Goal: Communication & Community: Answer question/provide support

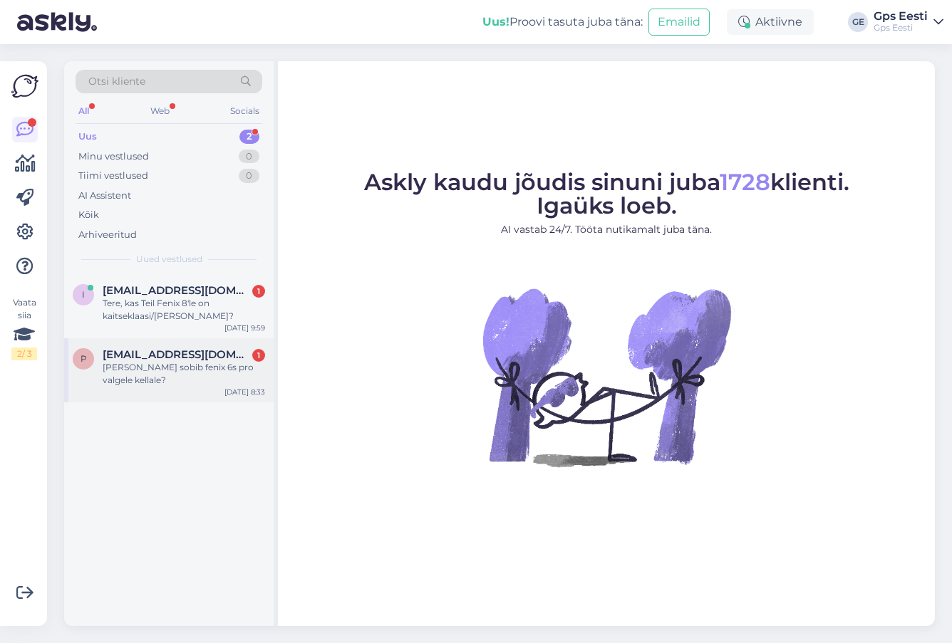
click at [206, 369] on div "[PERSON_NAME] sobib fenix 6s pro valgele kellale?" at bounding box center [184, 374] width 162 height 26
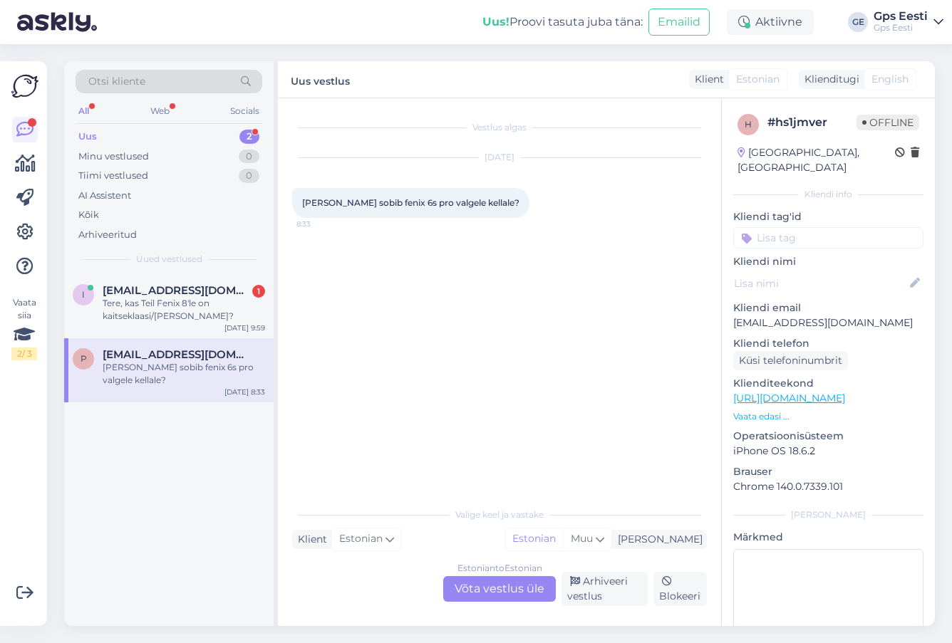
click at [504, 588] on div "Estonian to Estonian Võta vestlus üle" at bounding box center [499, 589] width 113 height 26
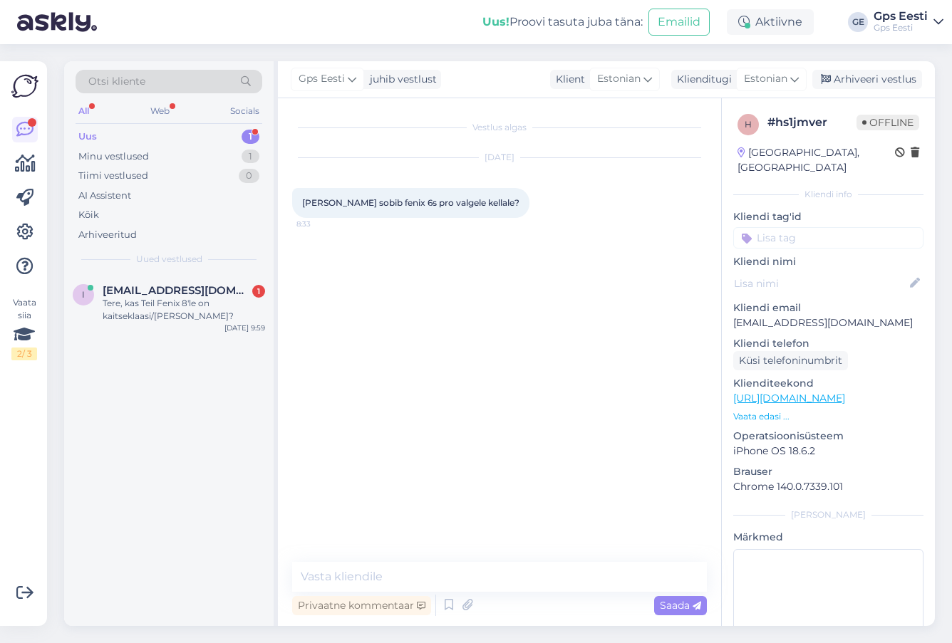
click at [816, 392] on link "[URL][DOMAIN_NAME]" at bounding box center [789, 398] width 112 height 13
click at [457, 579] on textarea at bounding box center [499, 577] width 415 height 30
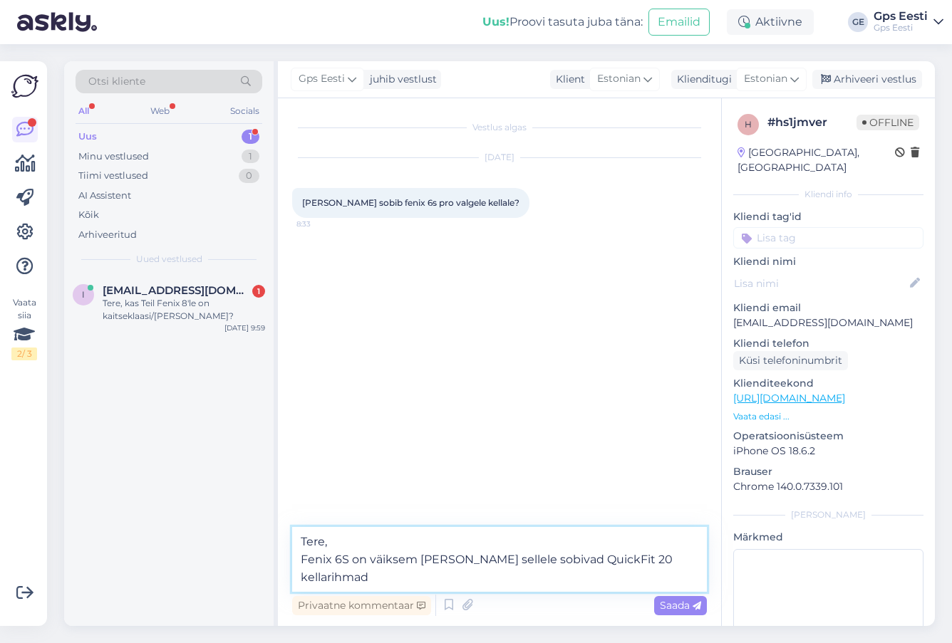
type textarea "Tere, Fenix 6S on väiksem [PERSON_NAME] sellele sobivad QuickFit 20 kellarihmad."
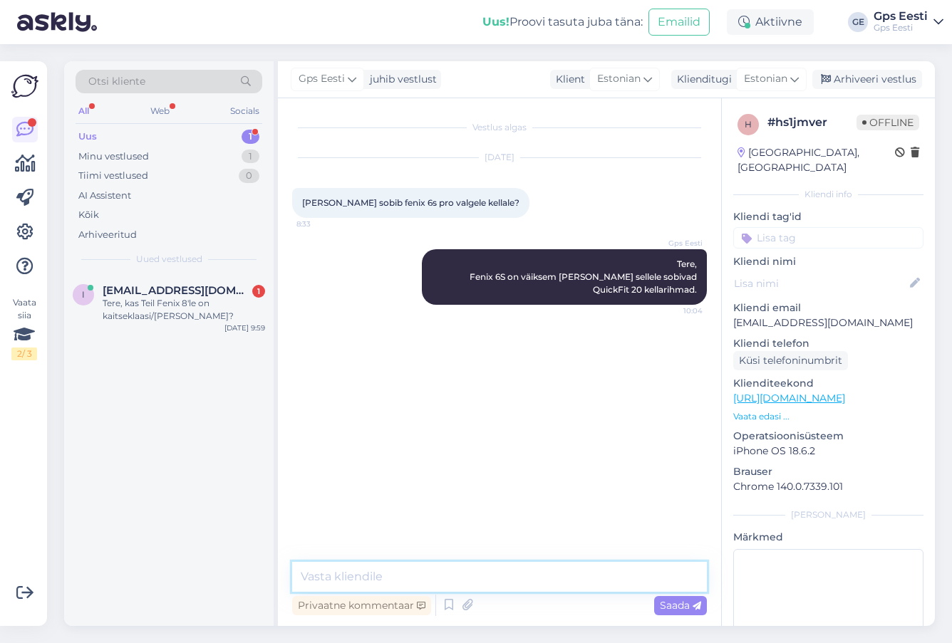
click at [590, 572] on textarea at bounding box center [499, 577] width 415 height 30
paste textarea "[URL][DOMAIN_NAME]"
type textarea "[URL][DOMAIN_NAME]"
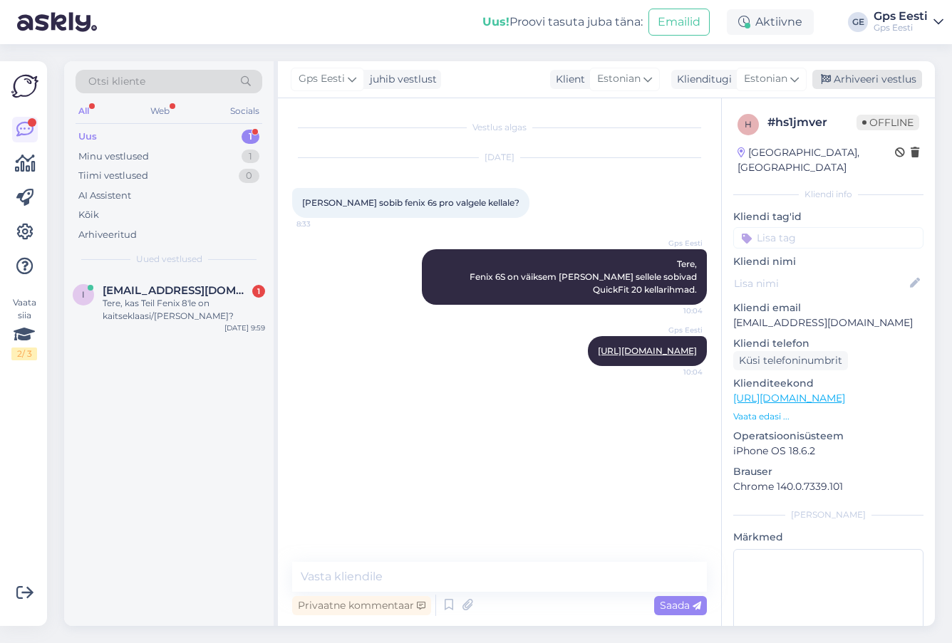
click at [866, 76] on div "Arhiveeri vestlus" at bounding box center [867, 79] width 110 height 19
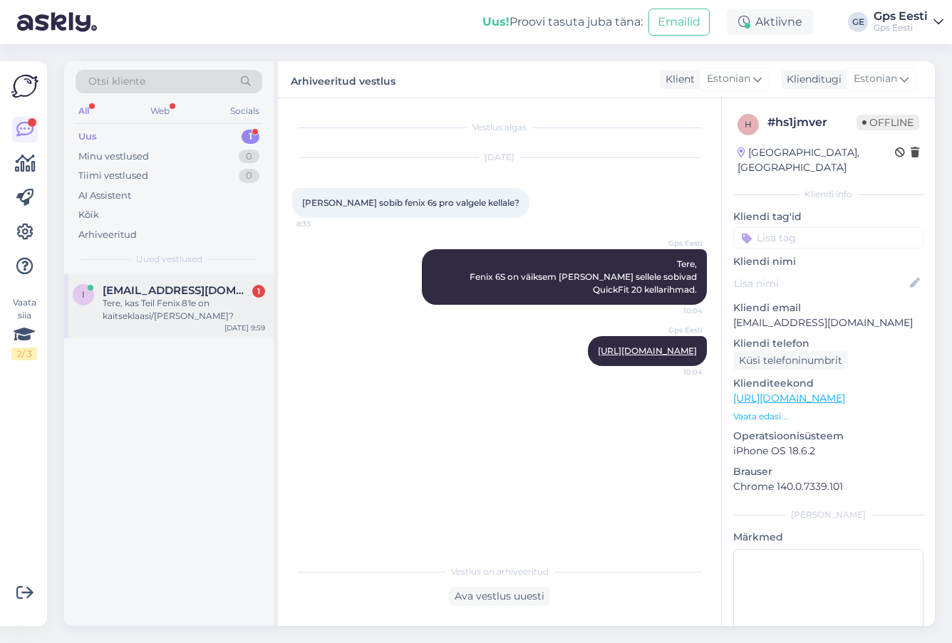
click at [170, 296] on span "[EMAIL_ADDRESS][DOMAIN_NAME]" at bounding box center [177, 290] width 148 height 13
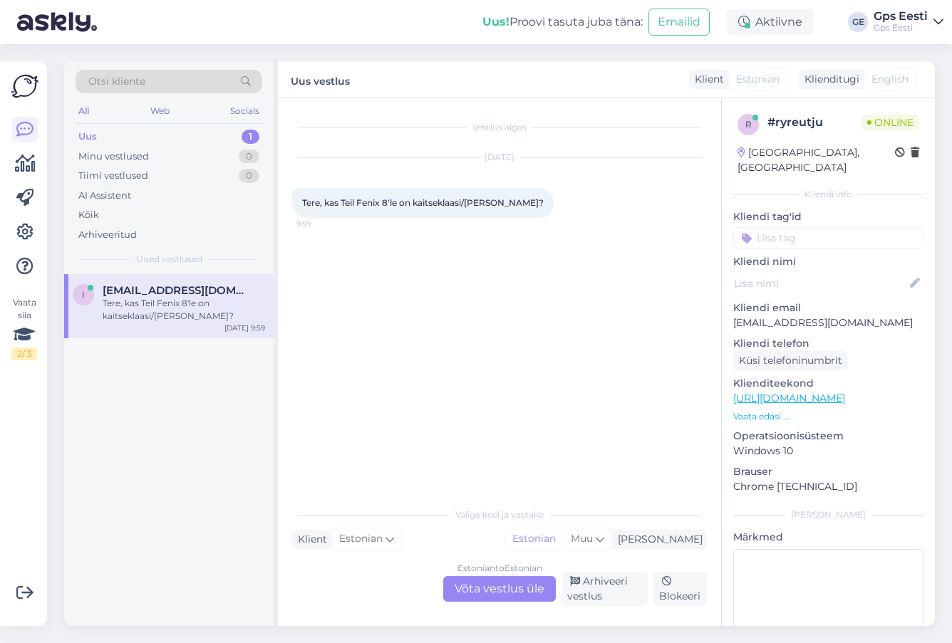
click at [488, 584] on div "Estonian to Estonian Võta vestlus üle" at bounding box center [499, 589] width 113 height 26
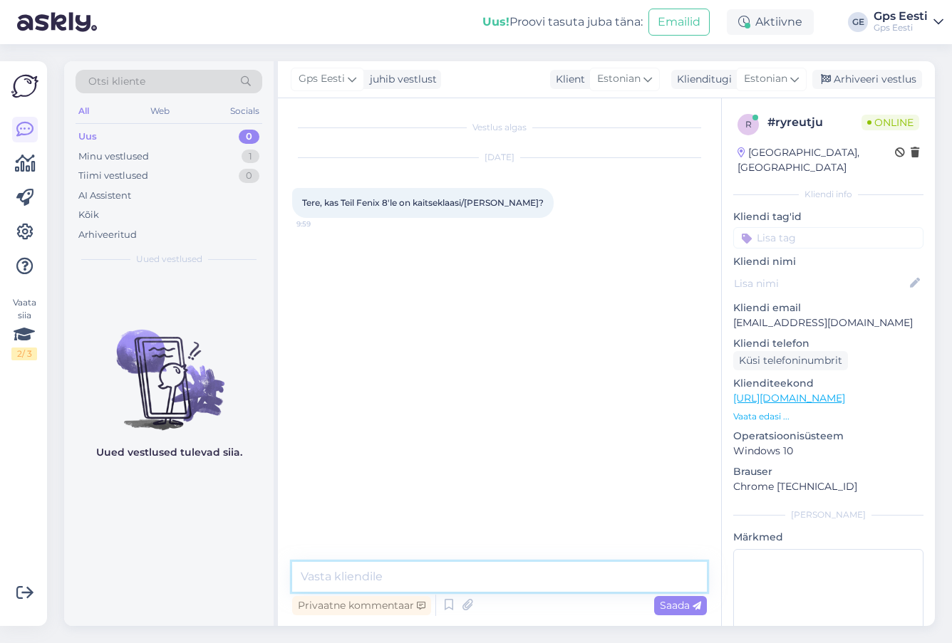
click at [387, 574] on textarea at bounding box center [499, 577] width 415 height 30
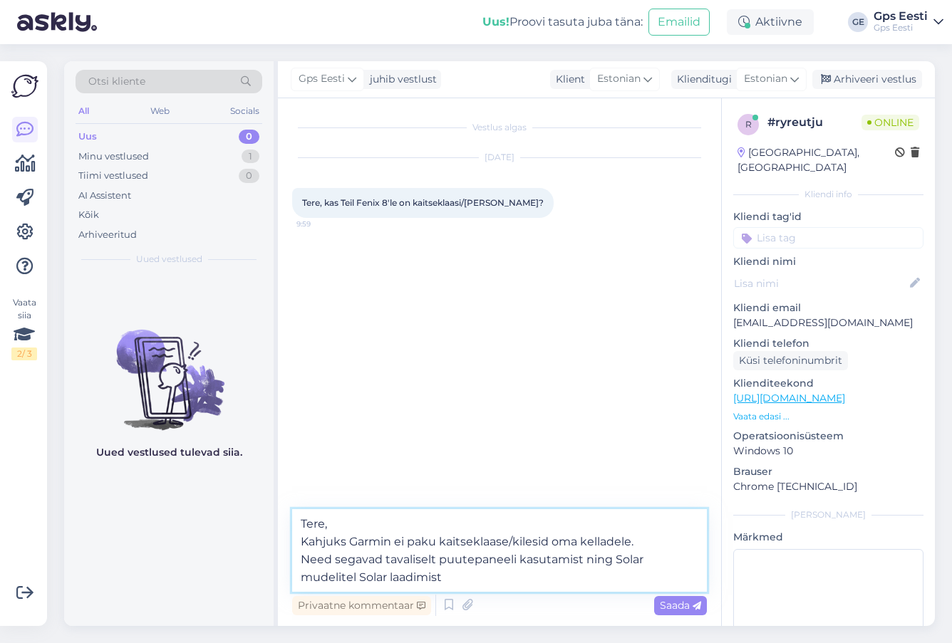
type textarea "Tere, Kahjuks Garmin ei paku kaitseklaase/kilesid oma kelladele. Need segavad t…"
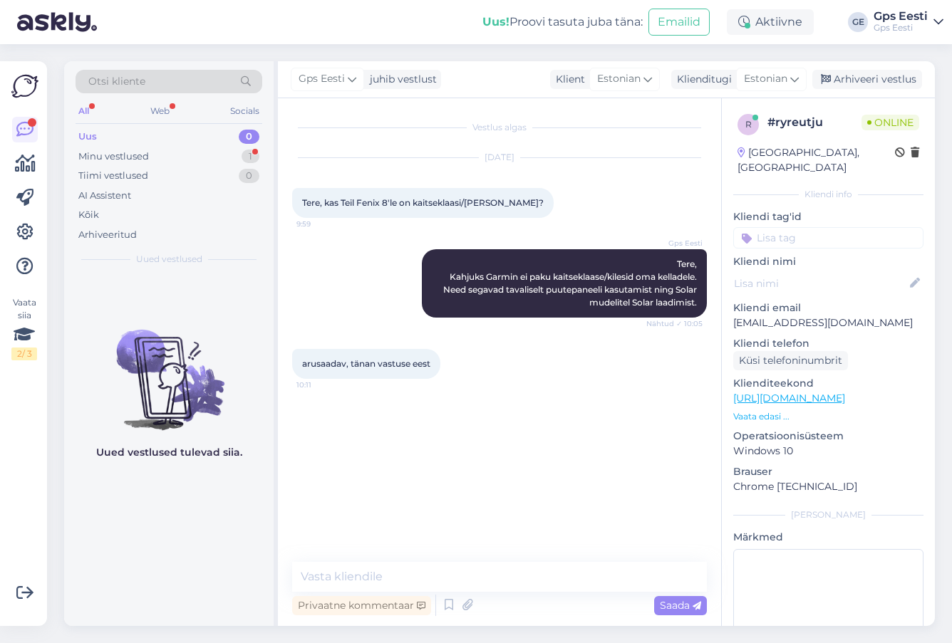
click at [391, 508] on div "Vestlus algas [DATE] Tere, kas Teil Fenix 8'le on kaitseklaasi/[PERSON_NAME]? 9…" at bounding box center [505, 331] width 427 height 437
click at [432, 583] on textarea at bounding box center [499, 577] width 415 height 30
type textarea "Kaunist päeva jätku teile!"
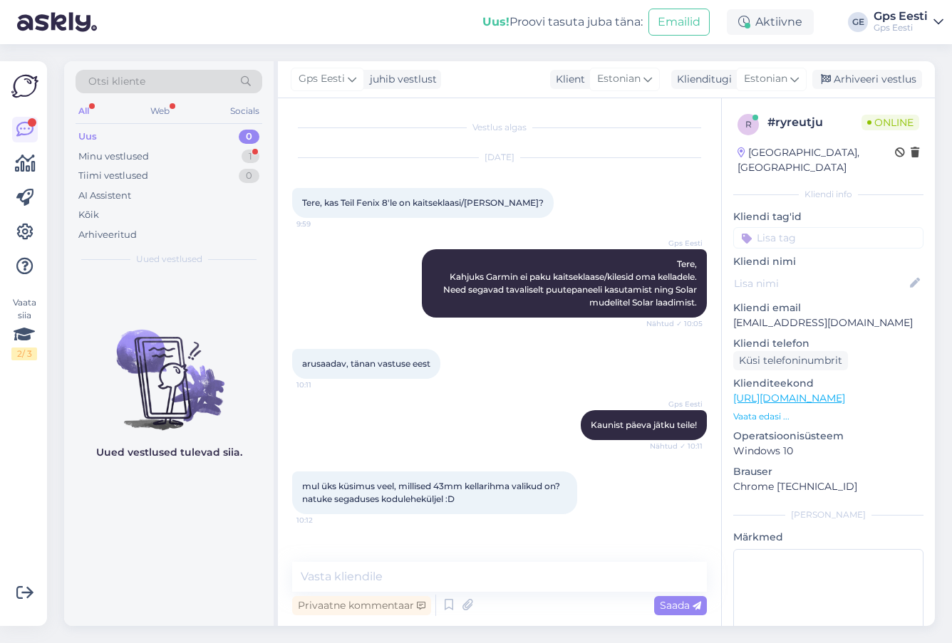
click at [788, 392] on link "[URL][DOMAIN_NAME]" at bounding box center [789, 398] width 112 height 13
click at [439, 563] on textarea at bounding box center [499, 577] width 415 height 30
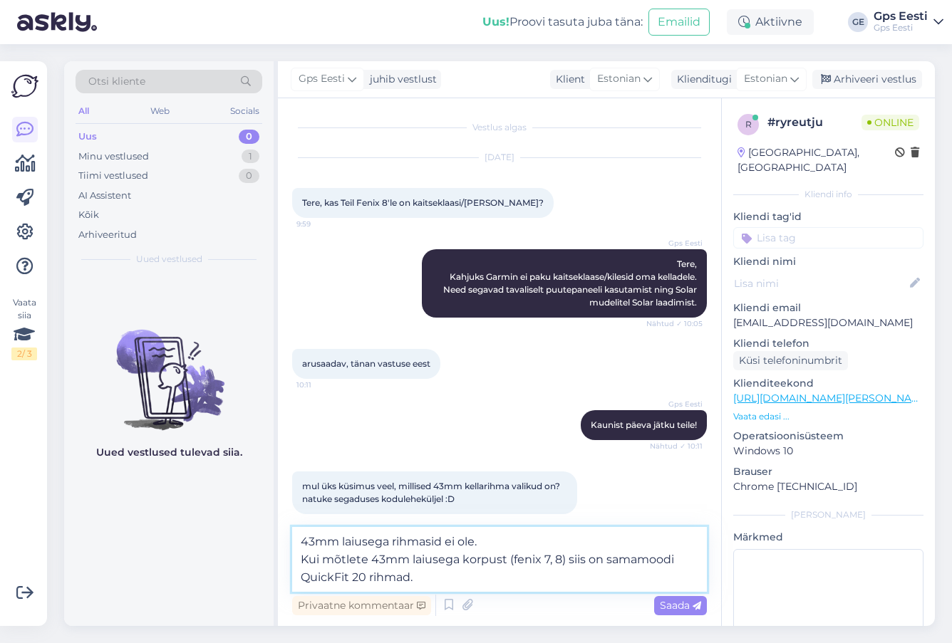
type textarea "43mm laiusega rihmasid ei ole. Kui mõtlete 43mm laiusega korpust (fenix 7, 8) s…"
click at [447, 581] on textarea "43mm laiusega rihmasid ei ole. Kui mõtlete 43mm laiusega korpust (fenix 7, 8) s…" at bounding box center [499, 559] width 415 height 65
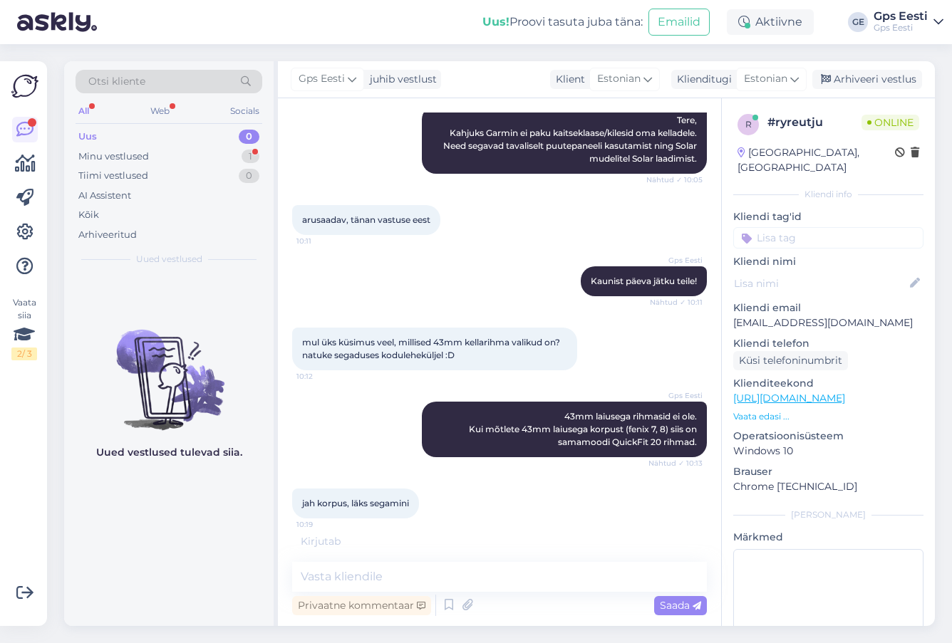
scroll to position [190, 0]
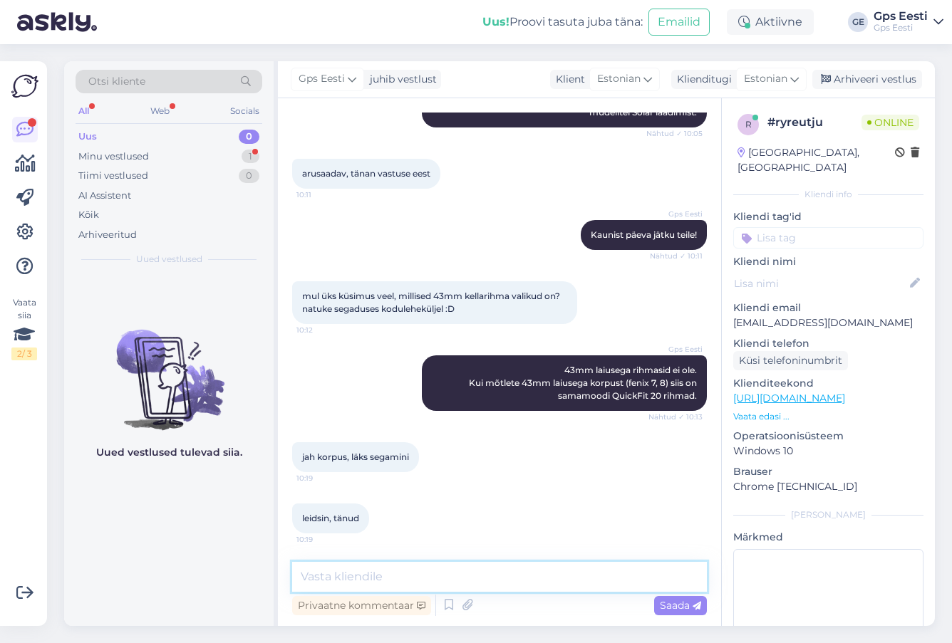
click at [368, 567] on textarea at bounding box center [499, 577] width 415 height 30
drag, startPoint x: 446, startPoint y: 515, endPoint x: 566, endPoint y: 467, distance: 129.5
click at [446, 515] on div "leidsin, tänud 10:19" at bounding box center [499, 518] width 415 height 61
click at [868, 76] on div "Arhiveeri vestlus" at bounding box center [867, 79] width 110 height 19
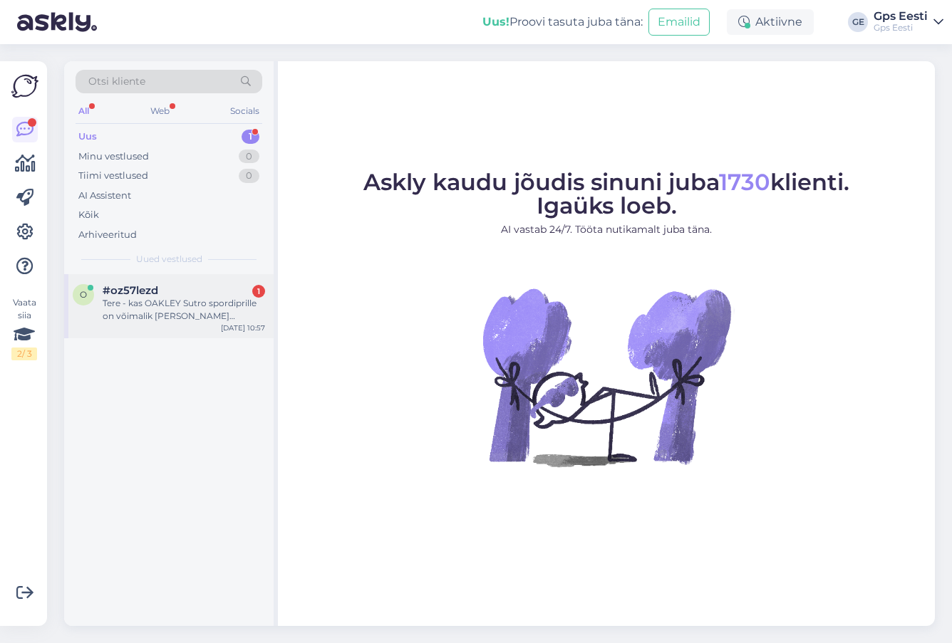
click at [218, 303] on div "Tere - kas OAKLEY Sutro spordiprille on võimalik [PERSON_NAME] optilisena? Ei s…" at bounding box center [184, 310] width 162 height 26
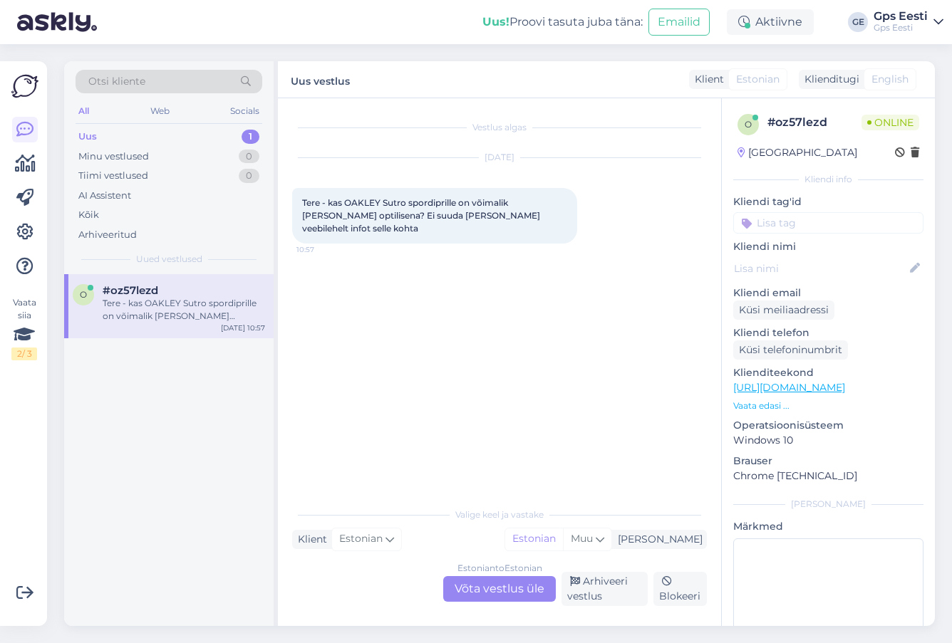
click at [487, 586] on div "Estonian to Estonian Võta vestlus üle" at bounding box center [499, 589] width 113 height 26
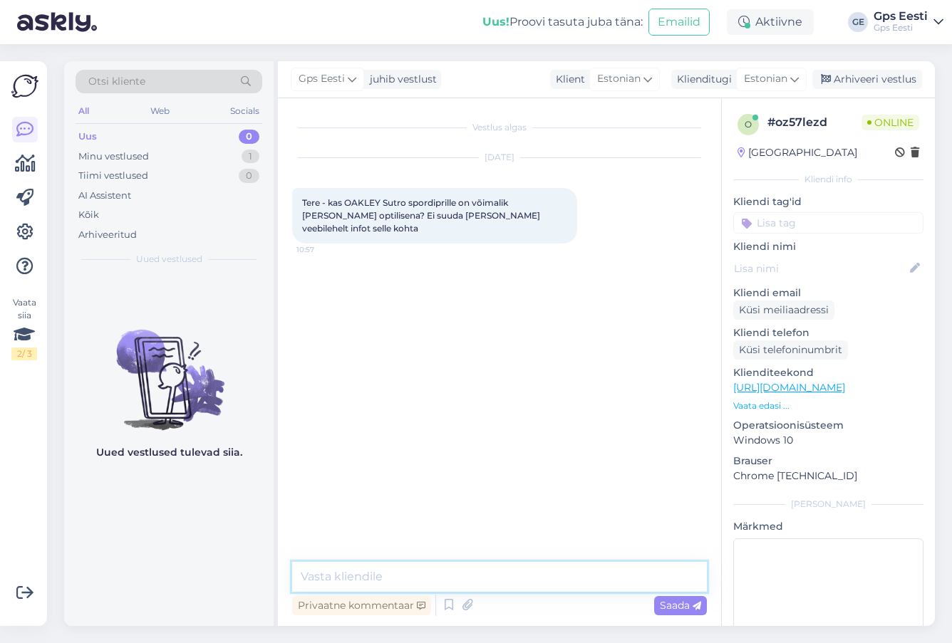
click at [393, 577] on textarea at bounding box center [499, 577] width 415 height 30
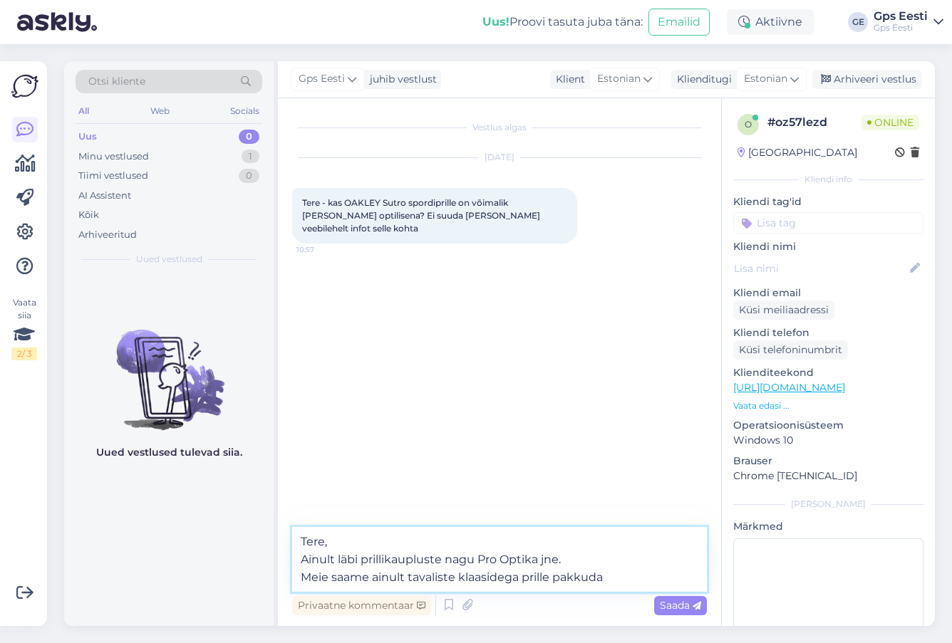
type textarea "Tere, Ainult läbi prillikaupluste nagu Pro Optika jne. Meie saame ainult tavali…"
